Goal: Navigation & Orientation: Find specific page/section

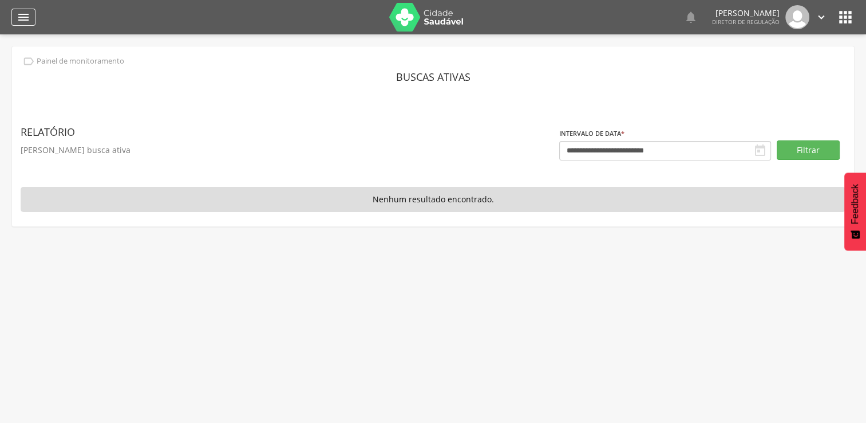
click at [30, 10] on div "" at bounding box center [23, 17] width 24 height 17
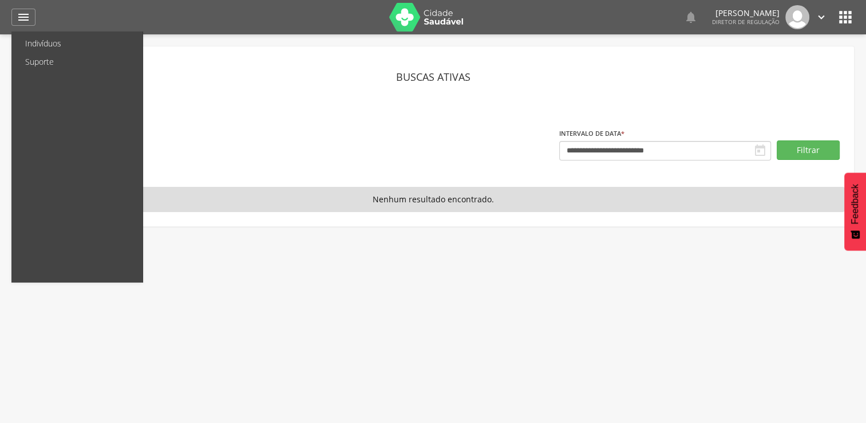
click at [446, 26] on img at bounding box center [426, 17] width 74 height 29
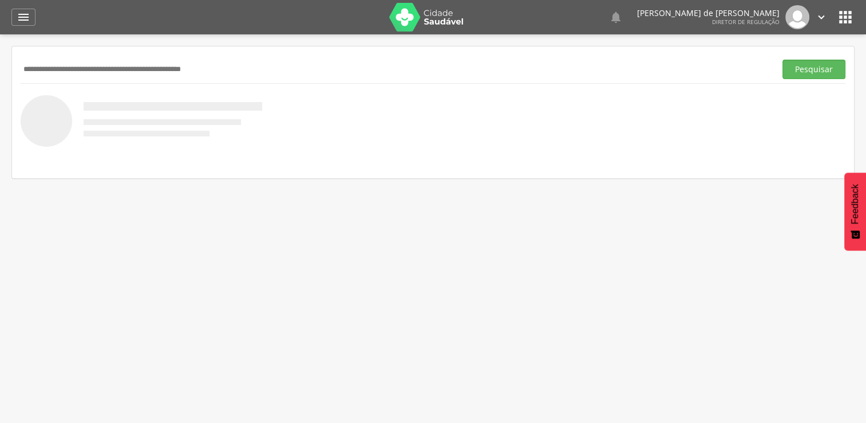
click at [824, 15] on icon "" at bounding box center [821, 17] width 13 height 13
click at [834, 15] on div "  Lorem ipsum dolor sit amet, sed do eiusmod tempor incididunt ut labore et d…" at bounding box center [451, 17] width 808 height 34
click at [838, 17] on icon "" at bounding box center [846, 17] width 18 height 18
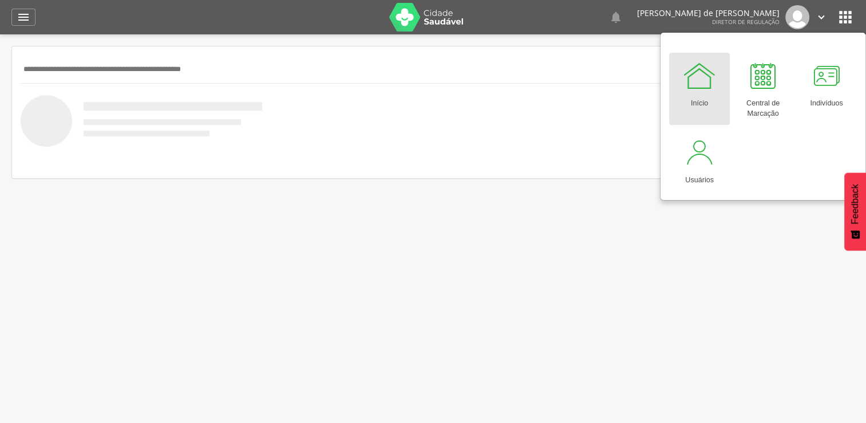
click at [700, 90] on div at bounding box center [700, 75] width 34 height 34
click at [798, 73] on link "Indivíduos" at bounding box center [826, 89] width 61 height 72
